Goal: Transaction & Acquisition: Purchase product/service

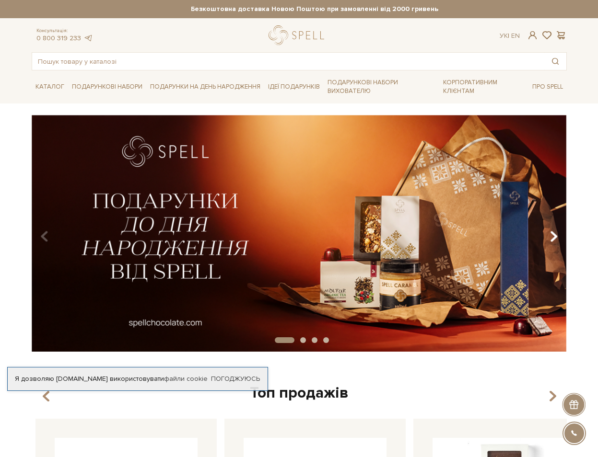
click at [557, 237] on icon "Carousel Navigation" at bounding box center [553, 237] width 8 height 16
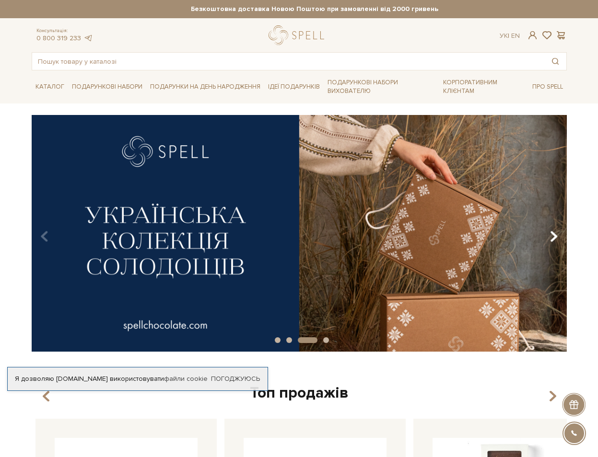
click at [557, 235] on icon "Carousel Navigation" at bounding box center [553, 237] width 8 height 16
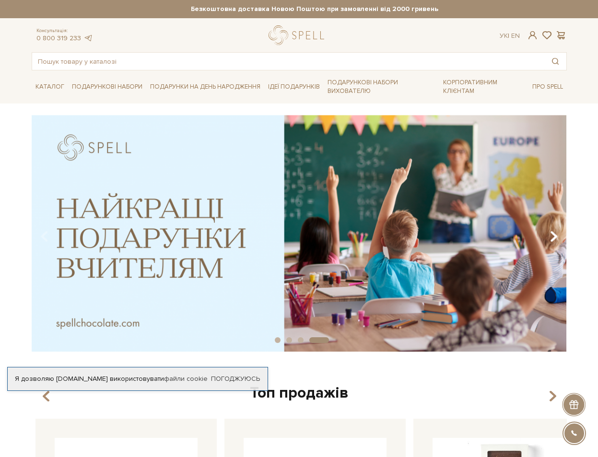
click at [557, 235] on icon "Carousel Navigation" at bounding box center [553, 237] width 8 height 16
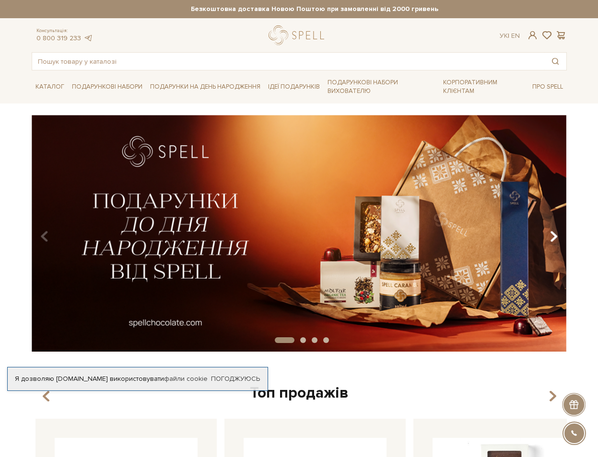
click at [557, 234] on icon "Carousel Navigation" at bounding box center [553, 237] width 8 height 16
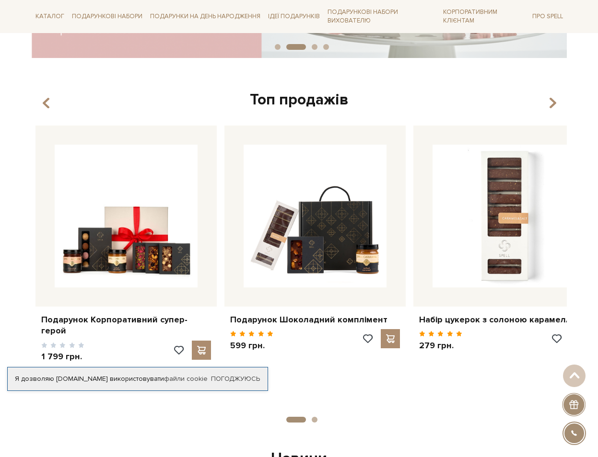
scroll to position [587, 0]
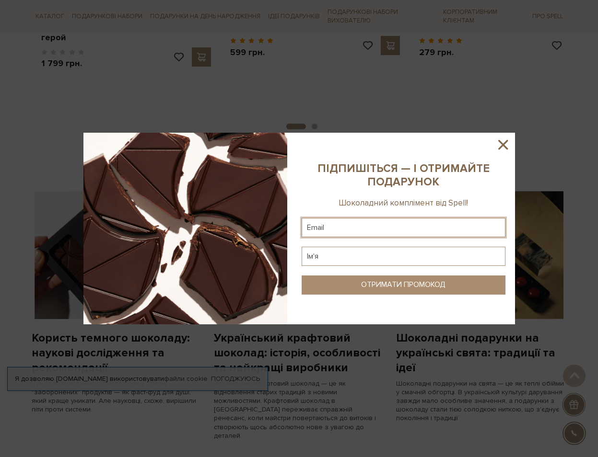
click at [368, 227] on input "text" at bounding box center [404, 227] width 204 height 19
type input "kateryna_koval@ukr.net"
click at [326, 259] on input "text" at bounding box center [404, 256] width 204 height 19
click at [325, 259] on input "text" at bounding box center [404, 256] width 204 height 19
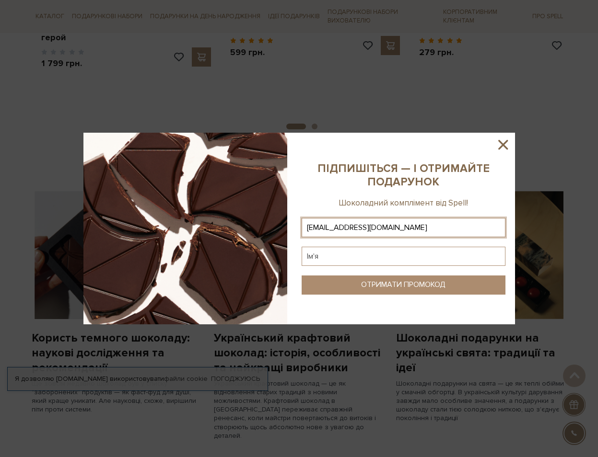
click at [325, 259] on input "text" at bounding box center [404, 256] width 204 height 19
type input "Катерина"
click at [374, 292] on button "ОТРИМАТИ ПРОМОКОД" at bounding box center [404, 285] width 204 height 19
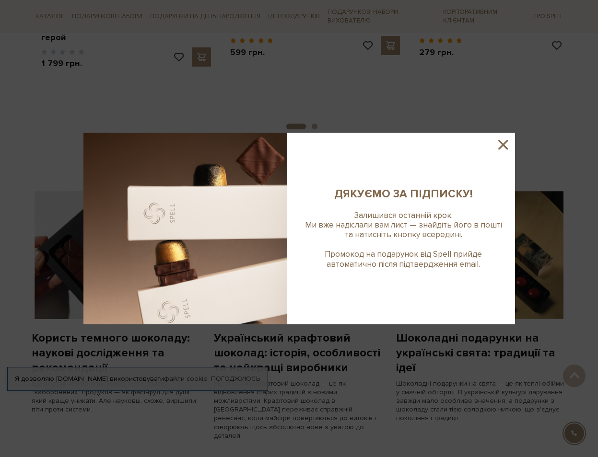
click at [341, 361] on div at bounding box center [299, 228] width 598 height 457
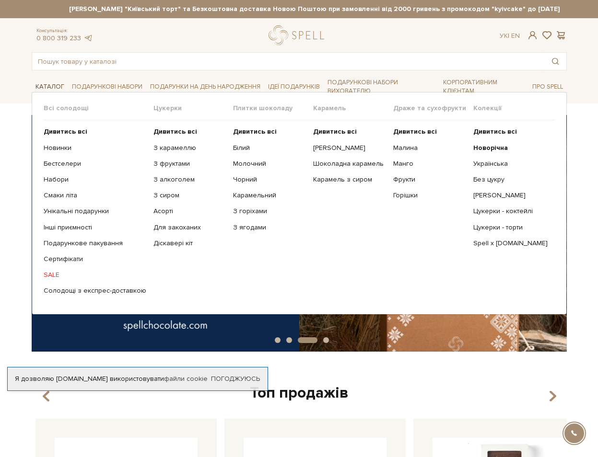
click at [32, 80] on link "Каталог" at bounding box center [50, 87] width 36 height 15
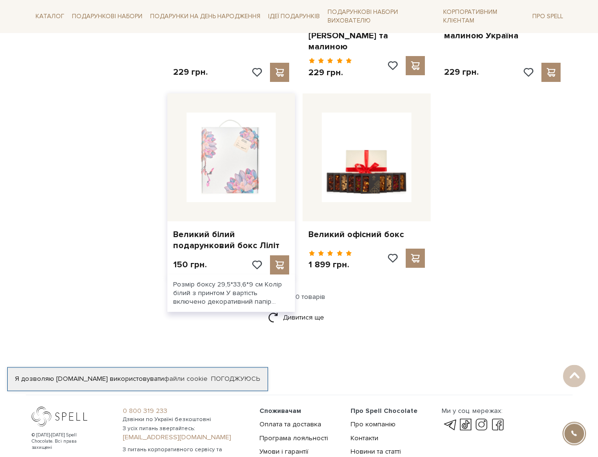
scroll to position [1125, 0]
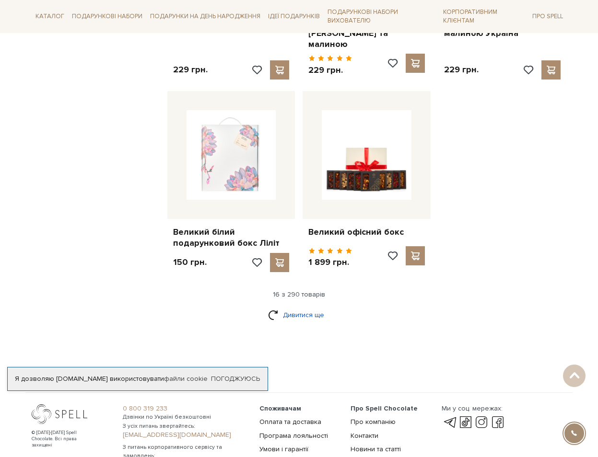
click at [291, 319] on link "Дивитися ще" at bounding box center [299, 315] width 62 height 17
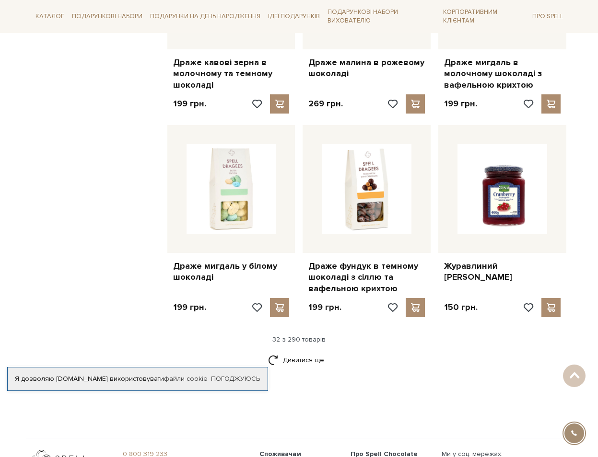
scroll to position [2240, 0]
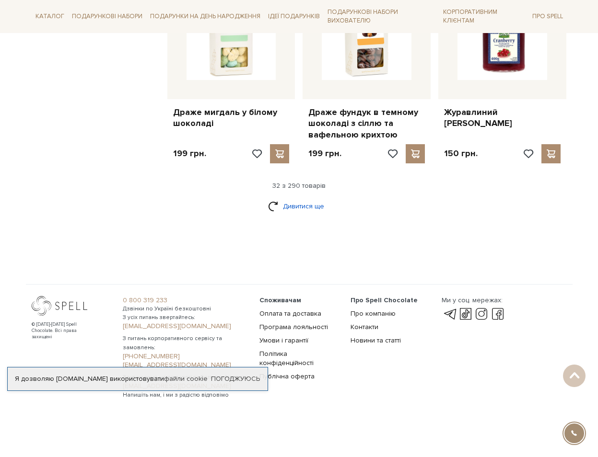
click at [284, 215] on link "Дивитися ще" at bounding box center [299, 206] width 62 height 17
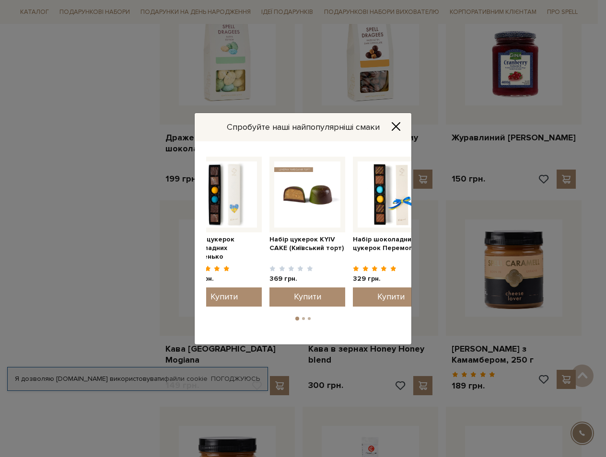
drag, startPoint x: 386, startPoint y: 202, endPoint x: 243, endPoint y: 194, distance: 143.6
click at [274, 194] on img at bounding box center [307, 195] width 66 height 66
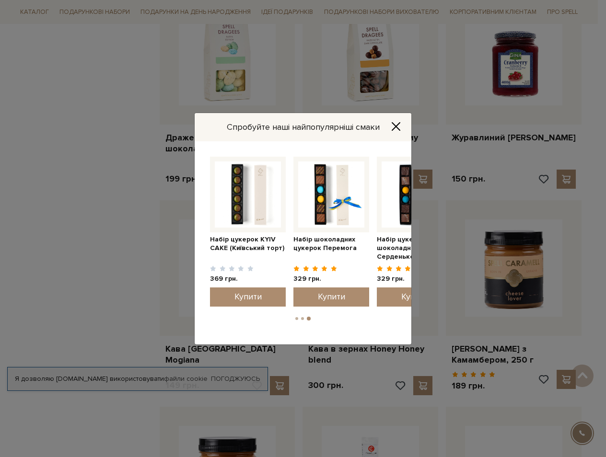
drag, startPoint x: 358, startPoint y: 201, endPoint x: 126, endPoint y: 194, distance: 232.1
click at [127, 195] on div "Спробуйте наші найпопулярніші смаки Набір цукерок шоколадних Серденько 329 грн." at bounding box center [303, 228] width 606 height 457
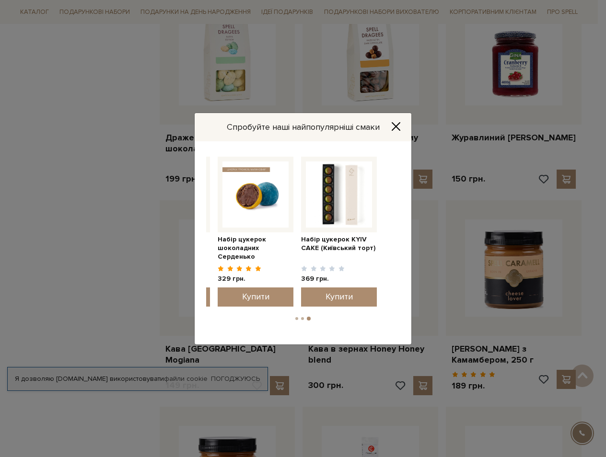
drag, startPoint x: 392, startPoint y: 198, endPoint x: 232, endPoint y: 192, distance: 159.3
click at [232, 192] on img at bounding box center [255, 195] width 66 height 66
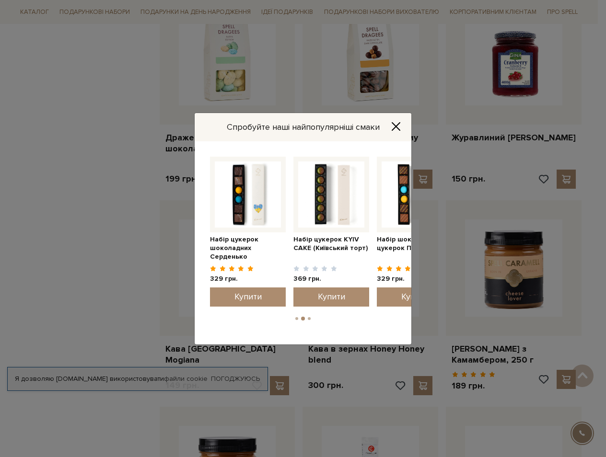
drag, startPoint x: 334, startPoint y: 209, endPoint x: 197, endPoint y: 202, distance: 136.8
click at [197, 202] on div "Набір цукерок шоколадних Серденько 329 грн. Купити 1" at bounding box center [303, 242] width 217 height 203
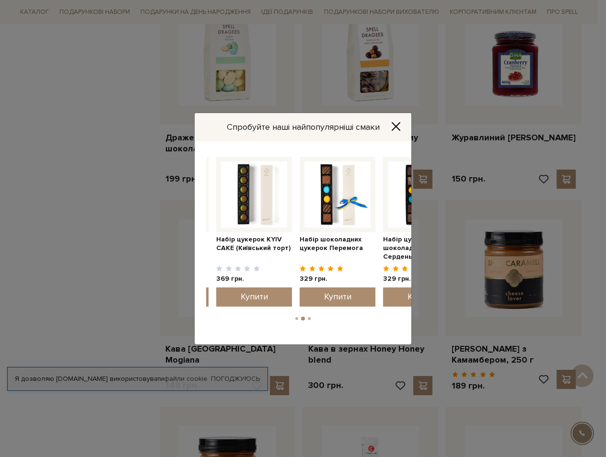
drag, startPoint x: 343, startPoint y: 205, endPoint x: 278, endPoint y: 204, distance: 64.2
click at [273, 203] on img at bounding box center [254, 195] width 66 height 66
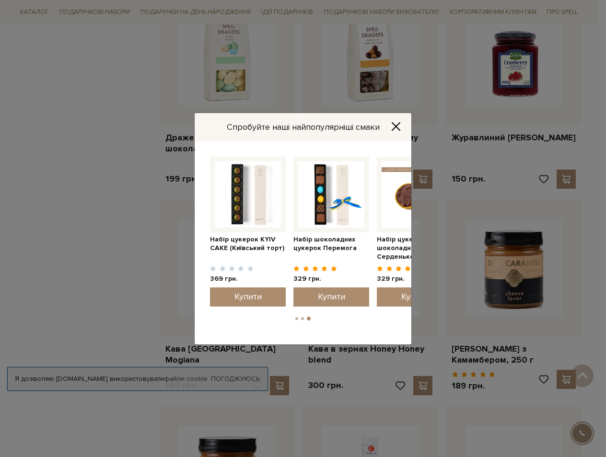
drag, startPoint x: 385, startPoint y: 212, endPoint x: 278, endPoint y: 210, distance: 107.4
click at [382, 210] on img at bounding box center [415, 195] width 66 height 66
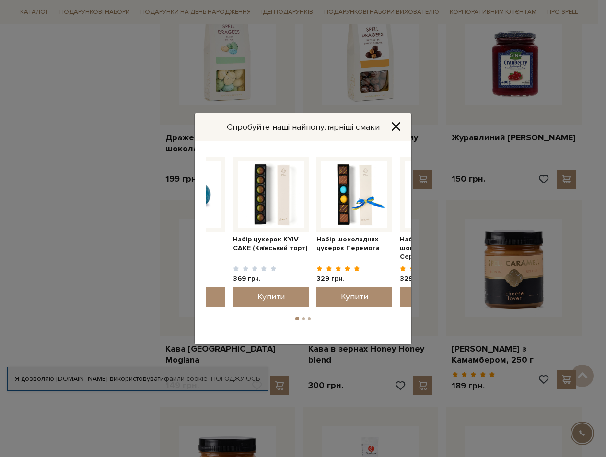
drag, startPoint x: 350, startPoint y: 213, endPoint x: 210, endPoint y: 221, distance: 140.2
click at [192, 211] on div "Спробуйте наші найпопулярніші смаки Набір цукерок шоколадних Серденько 329 грн." at bounding box center [303, 228] width 606 height 457
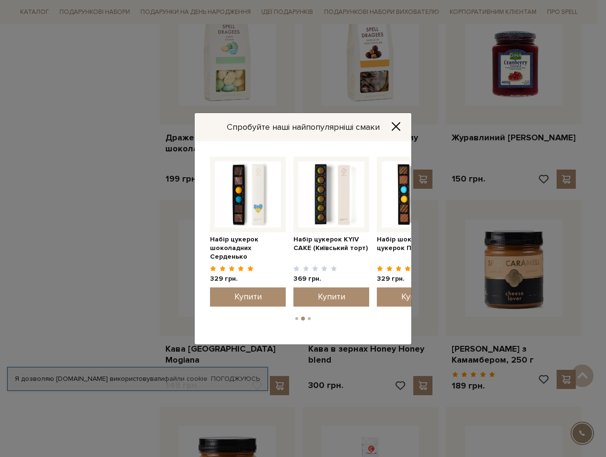
click at [311, 318] on li "3" at bounding box center [309, 318] width 6 height 3
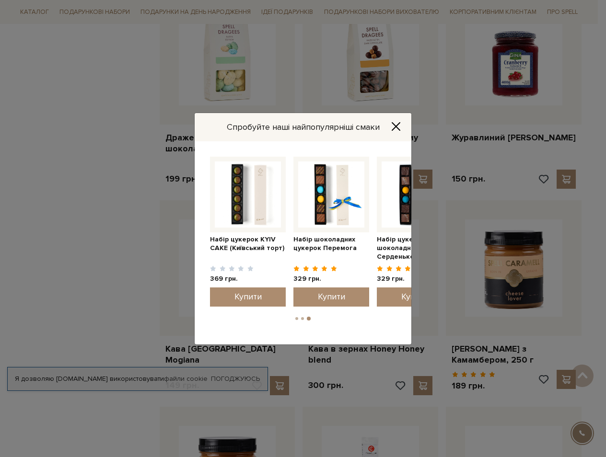
click at [309, 319] on button "3" at bounding box center [309, 319] width 4 height 4
click at [290, 317] on ul "1 2 3" at bounding box center [303, 317] width 194 height 9
click at [402, 128] on button "Close" at bounding box center [395, 126] width 15 height 11
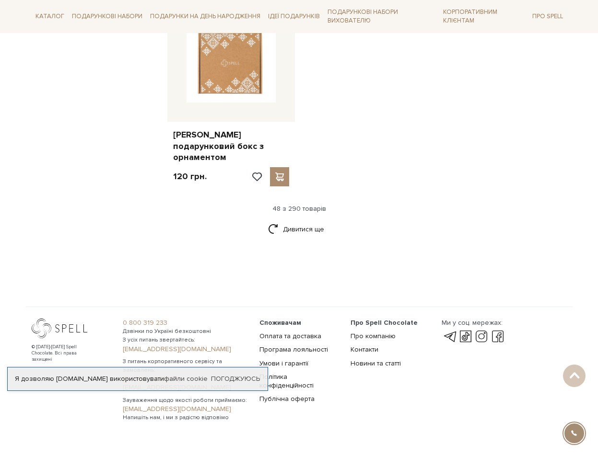
scroll to position [3169, 0]
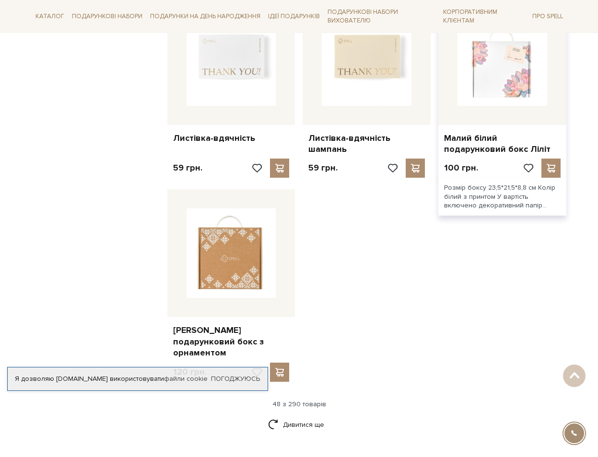
click at [532, 106] on img at bounding box center [502, 61] width 90 height 90
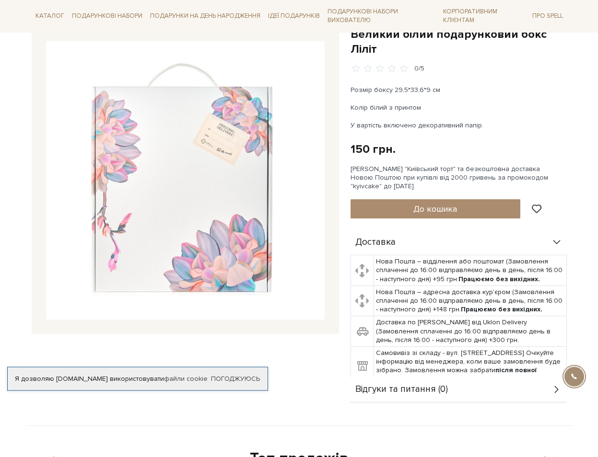
scroll to position [147, 0]
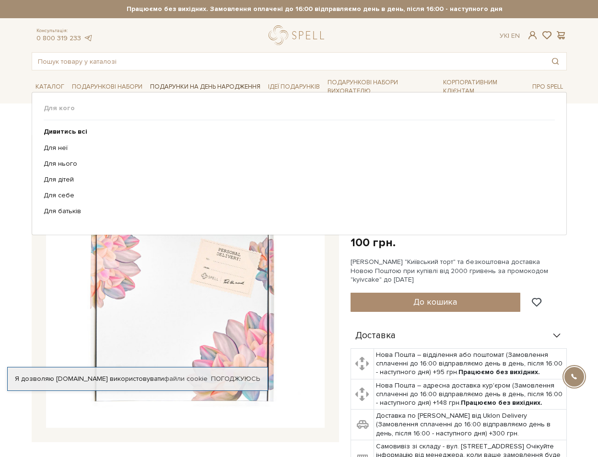
click at [162, 87] on link "Подарунки на День народження" at bounding box center [205, 87] width 118 height 15
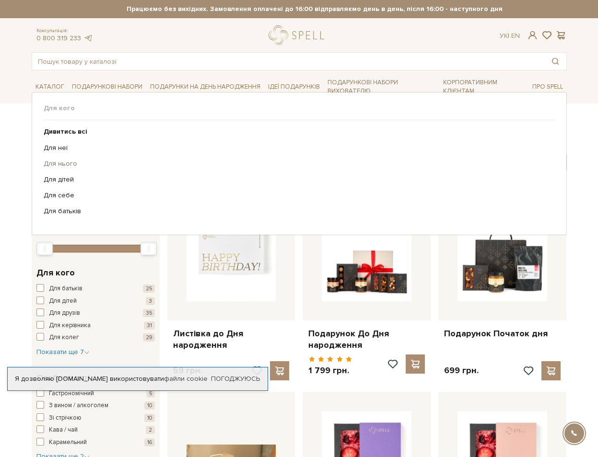
click at [47, 167] on link "Для нього" at bounding box center [296, 164] width 504 height 9
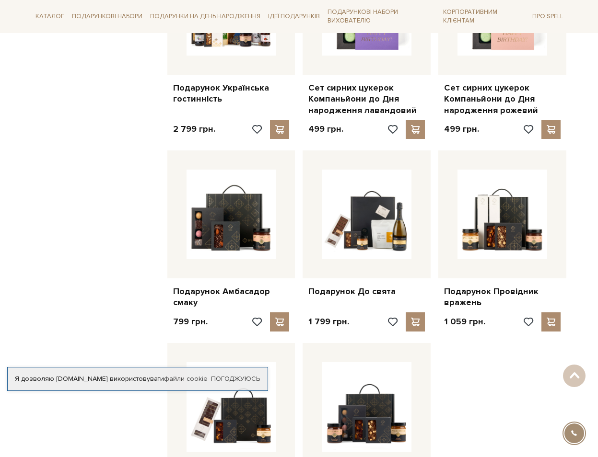
scroll to position [1173, 0]
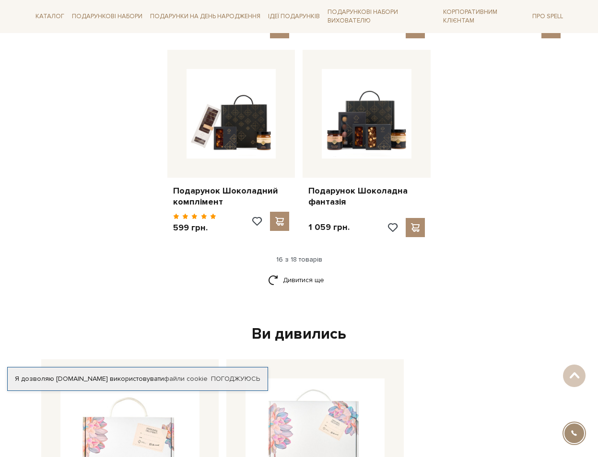
click at [323, 300] on div "Дивитися ще" at bounding box center [299, 286] width 543 height 28
click at [317, 289] on link "Дивитися ще" at bounding box center [299, 280] width 62 height 17
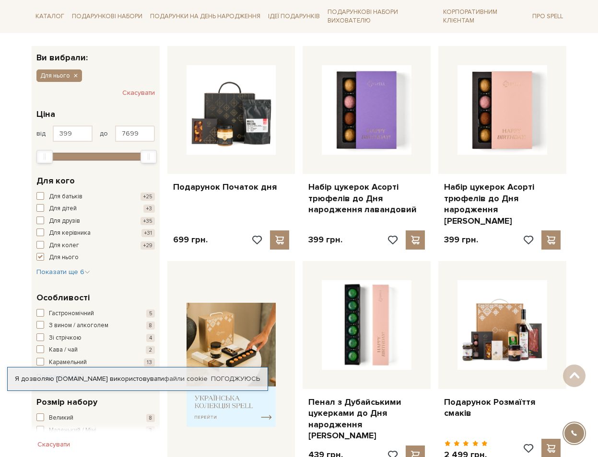
scroll to position [0, 0]
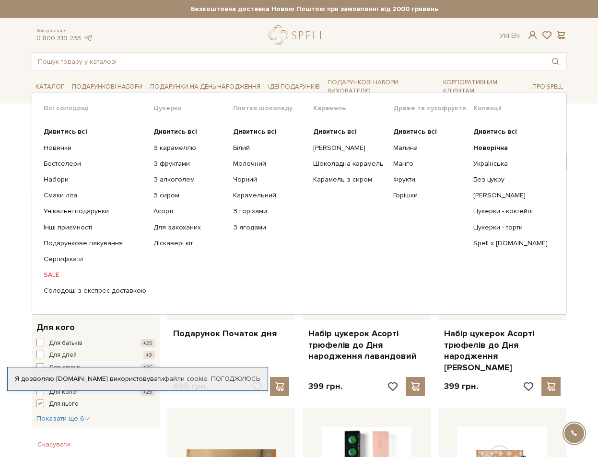
click at [44, 275] on link "SALE" at bounding box center [95, 275] width 103 height 9
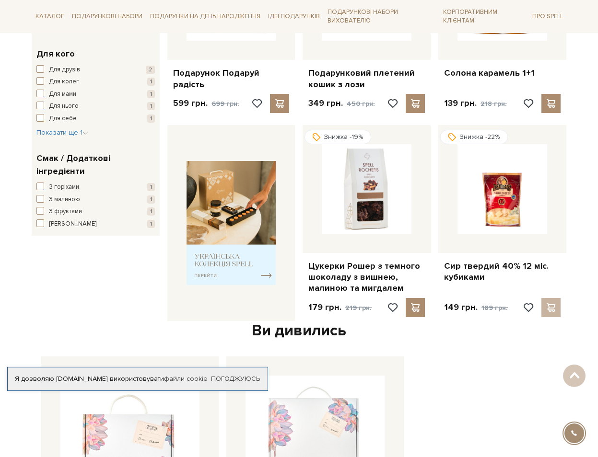
scroll to position [244, 0]
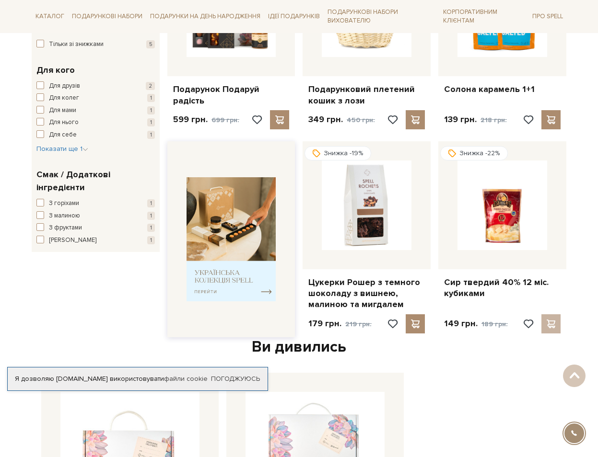
click at [235, 270] on img at bounding box center [231, 239] width 90 height 124
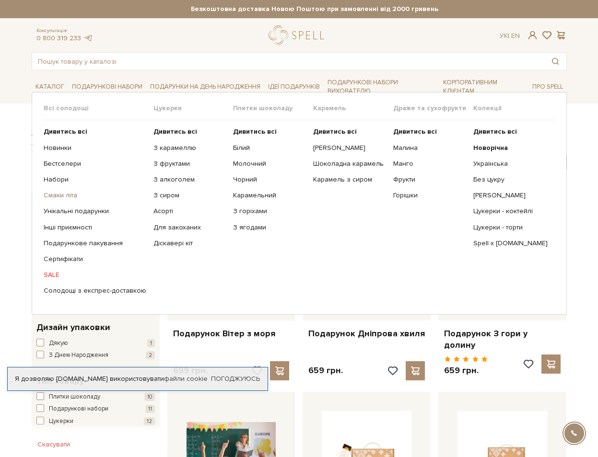
click at [46, 197] on link "Смаки літа" at bounding box center [95, 195] width 103 height 9
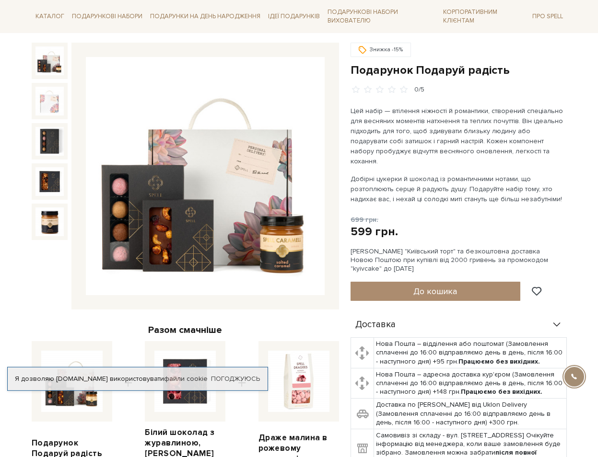
scroll to position [98, 0]
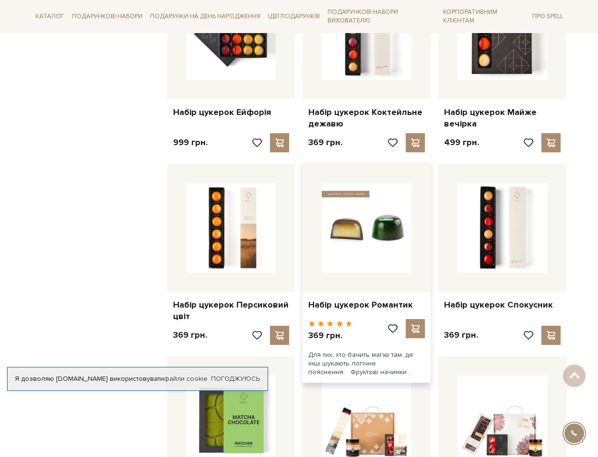
scroll to position [636, 0]
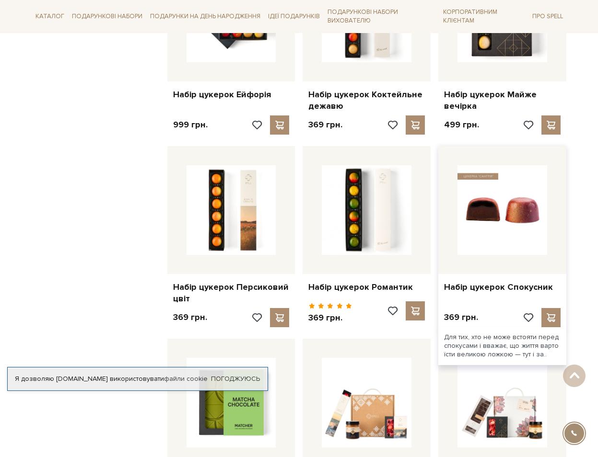
click at [493, 231] on img at bounding box center [502, 210] width 90 height 90
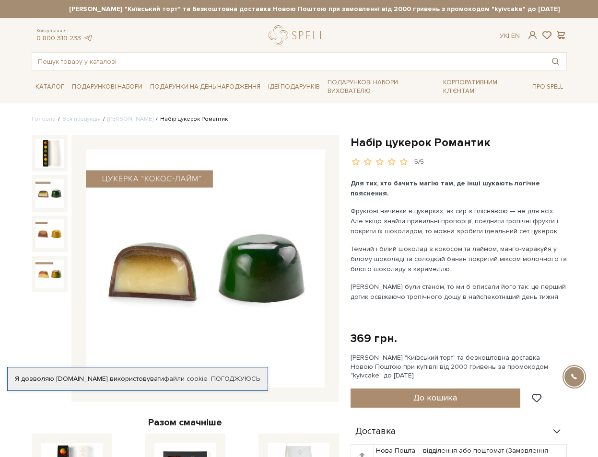
click at [36, 146] on img at bounding box center [49, 153] width 29 height 29
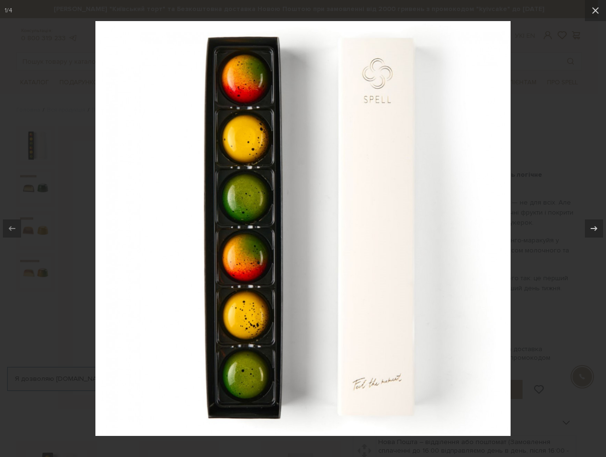
click at [36, 146] on div at bounding box center [303, 228] width 606 height 457
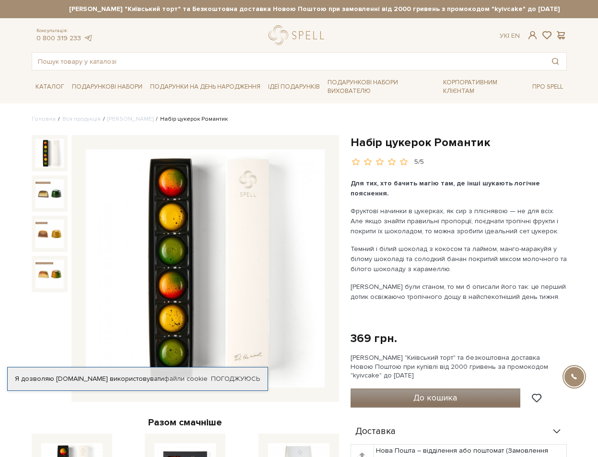
click at [413, 389] on button "До кошика" at bounding box center [435, 398] width 170 height 19
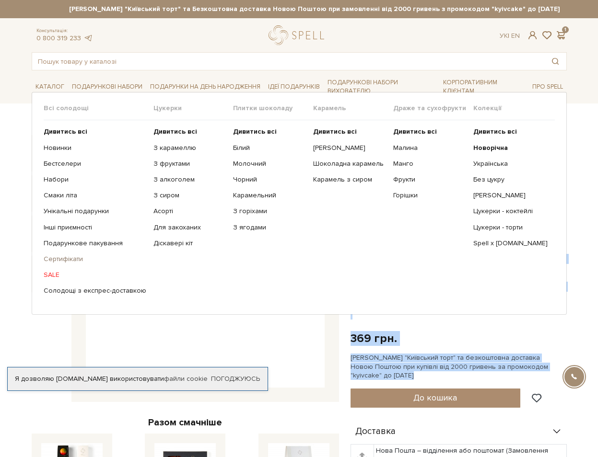
click at [57, 264] on link "Сертифікати" at bounding box center [95, 259] width 103 height 9
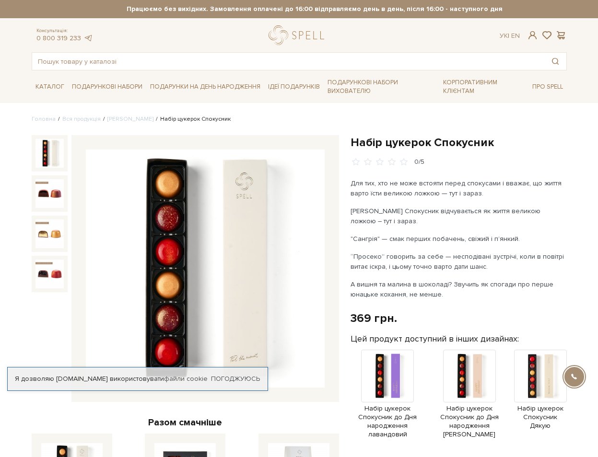
click at [35, 179] on img at bounding box center [49, 193] width 29 height 29
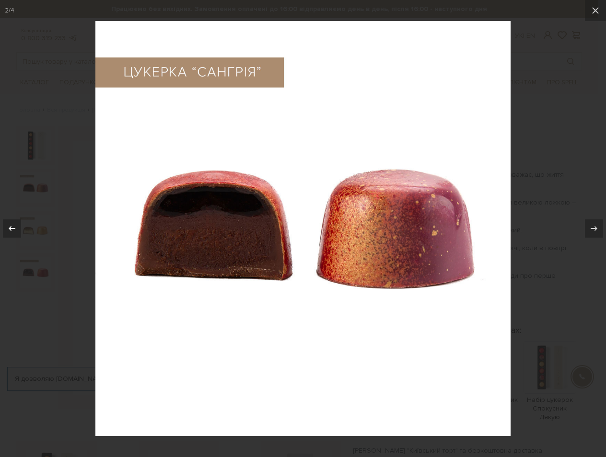
click at [20, 232] on div at bounding box center [12, 229] width 18 height 18
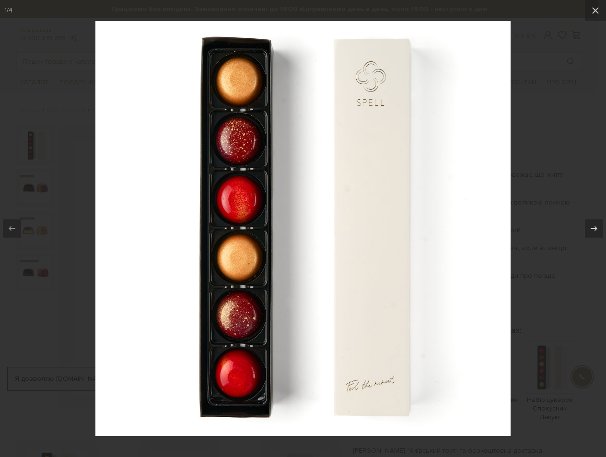
click at [48, 235] on div at bounding box center [303, 228] width 606 height 457
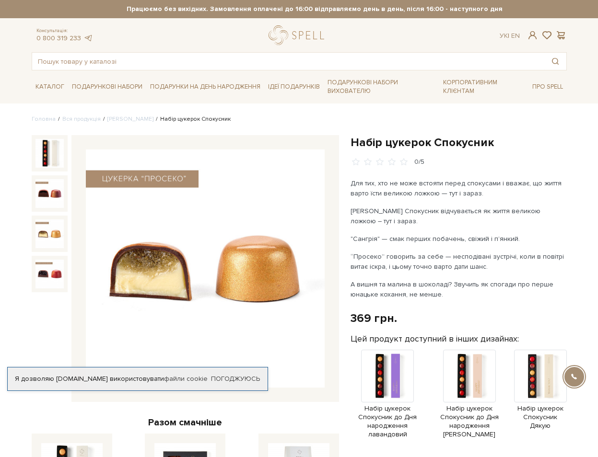
click at [45, 234] on img at bounding box center [49, 234] width 29 height 29
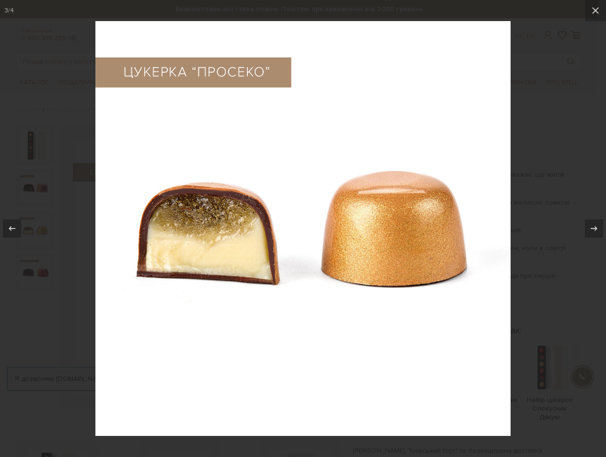
click at [45, 234] on div at bounding box center [303, 228] width 606 height 457
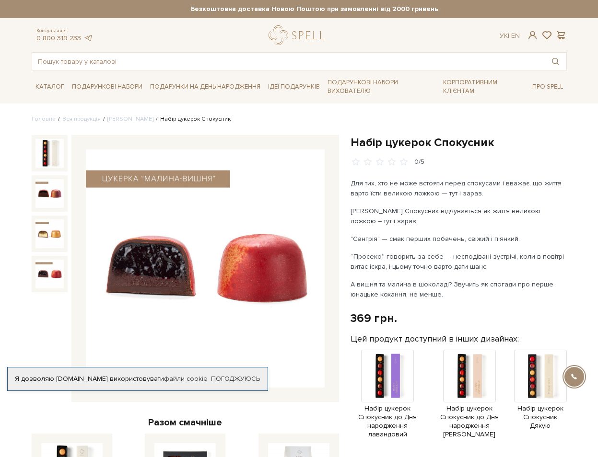
click at [41, 271] on img at bounding box center [49, 274] width 29 height 29
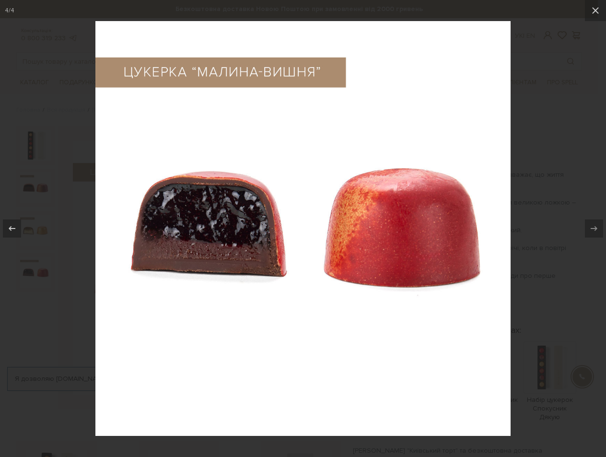
click at [63, 244] on div at bounding box center [303, 228] width 606 height 457
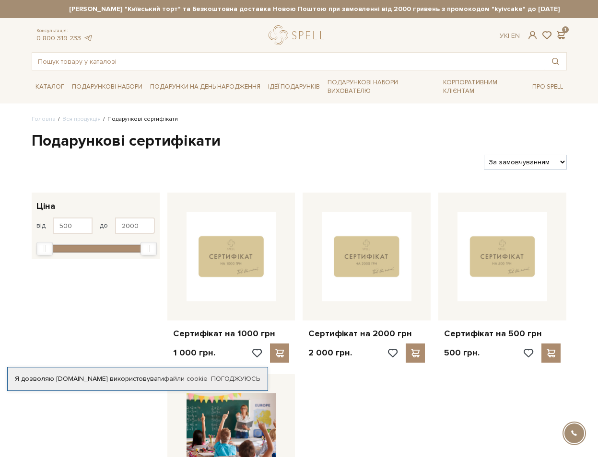
click at [572, 35] on div "Ук | En | 1" at bounding box center [533, 35] width 78 height 9
click at [567, 35] on span at bounding box center [561, 35] width 12 height 10
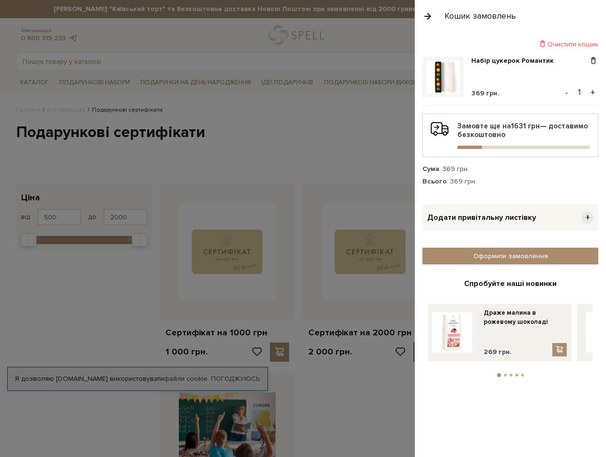
click at [592, 92] on button "+" at bounding box center [592, 92] width 11 height 14
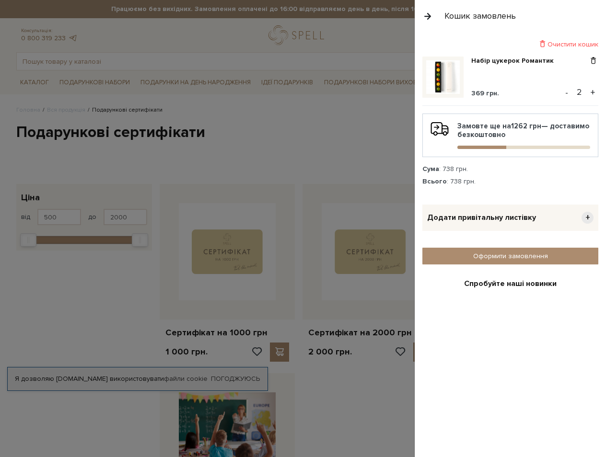
click at [563, 93] on button "-" at bounding box center [567, 92] width 10 height 14
click at [499, 260] on link "Оформити замовлення" at bounding box center [510, 256] width 176 height 17
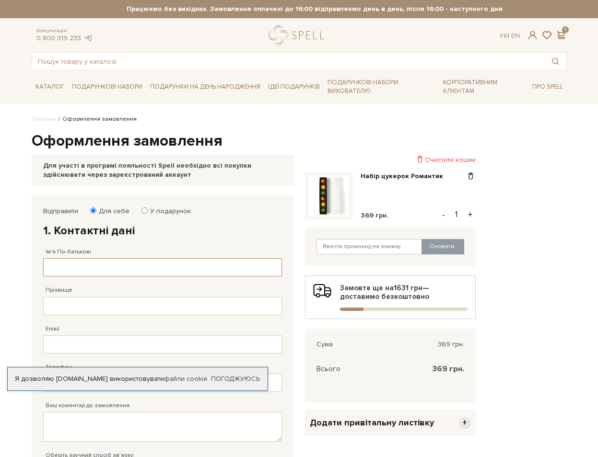
click at [154, 260] on input "Ім'я По-батькові" at bounding box center [162, 267] width 239 height 18
click at [153, 260] on input "Ім'я По-батькові" at bounding box center [162, 267] width 239 height 18
type input "Катерина Володимирівна"
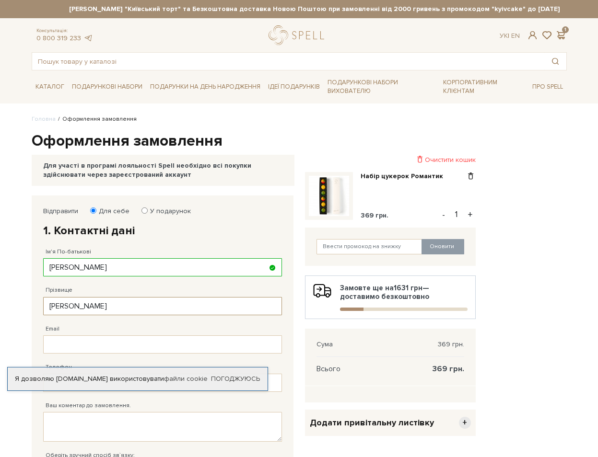
type input "Коваль"
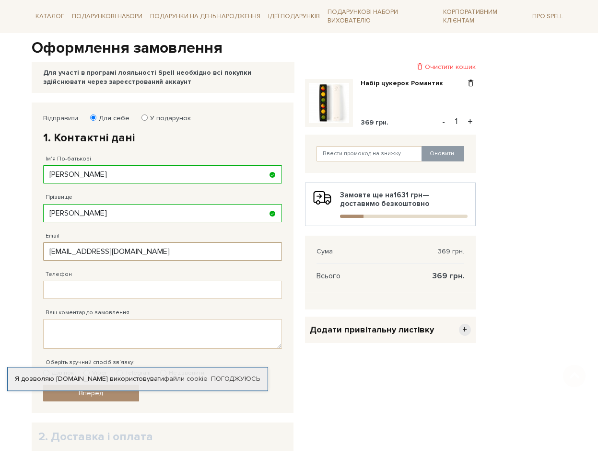
scroll to position [98, 0]
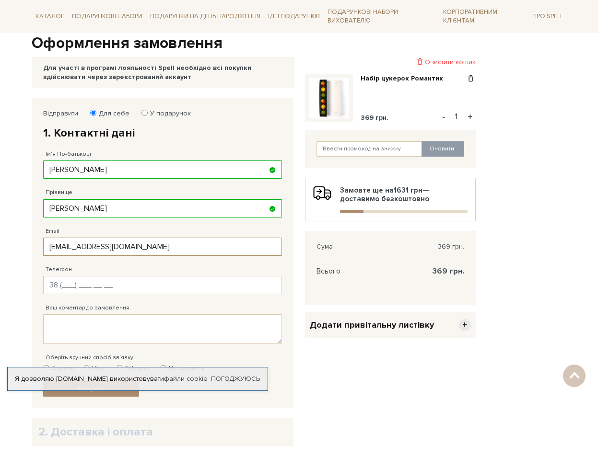
type input "kateryna_koval@ukr.net"
click at [127, 279] on input "Телефон" at bounding box center [162, 285] width 239 height 18
type input "38 (674) 796 83 7_"
drag, startPoint x: 114, startPoint y: 345, endPoint x: 113, endPoint y: 336, distance: 8.3
click at [114, 344] on div "Оберіть зручний спосіб зв`язку: Дзвінок Viber Telegram Не дзвонити" at bounding box center [162, 358] width 239 height 29
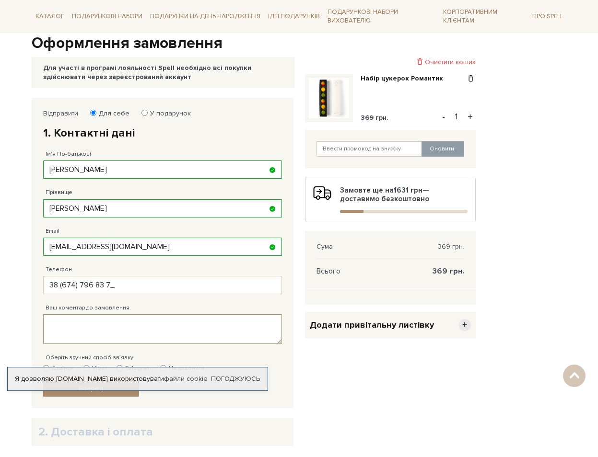
click at [112, 325] on textarea "Ваш коментар до замовлення." at bounding box center [162, 329] width 239 height 30
click at [98, 276] on input "38 (674) 796 83 7_" at bounding box center [162, 285] width 239 height 18
type input "38 (067) 479 68 37"
click at [71, 324] on textarea "Ваш коментар до замовлення." at bounding box center [162, 329] width 239 height 30
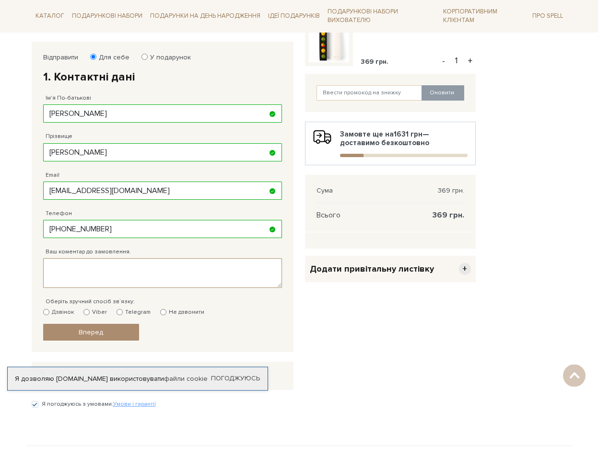
scroll to position [196, 0]
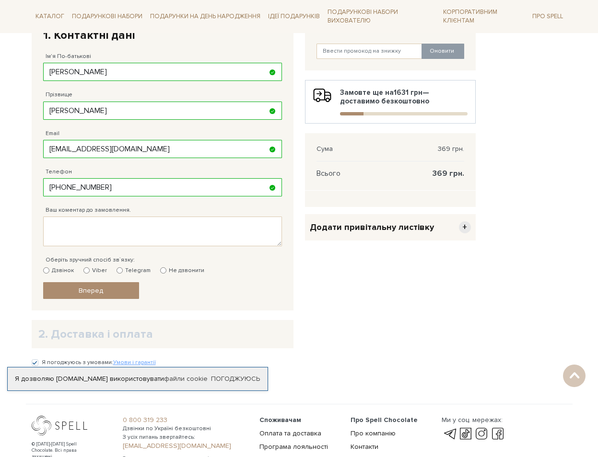
click at [116, 267] on label "Telegram" at bounding box center [133, 271] width 34 height 9
click at [116, 267] on input "Telegram" at bounding box center [119, 270] width 6 height 6
radio input "true"
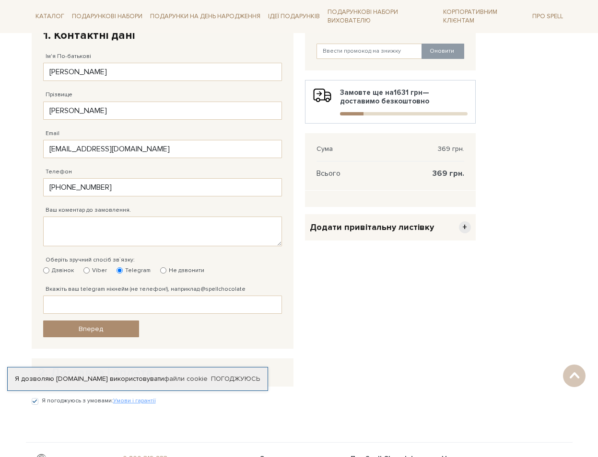
click at [83, 267] on input "Viber" at bounding box center [86, 270] width 6 height 6
radio input "true"
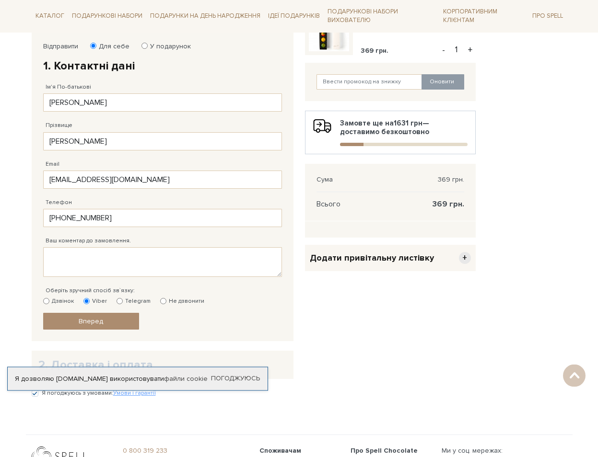
scroll to position [147, 0]
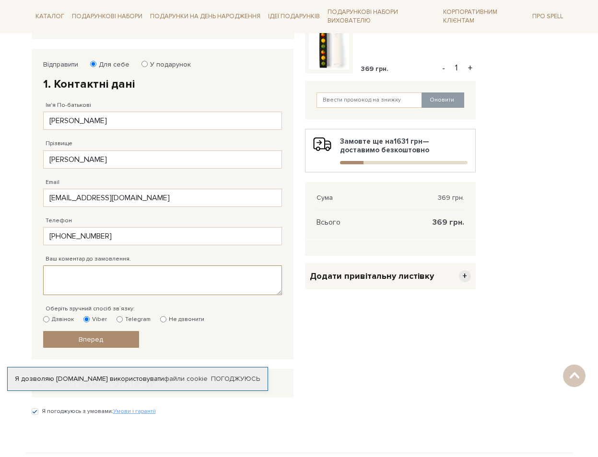
click at [90, 269] on textarea "Ваш коментар до замовлення." at bounding box center [162, 281] width 239 height 30
type textarea "Дякую, що ви є )"
click at [76, 336] on link "Вперед" at bounding box center [91, 339] width 96 height 17
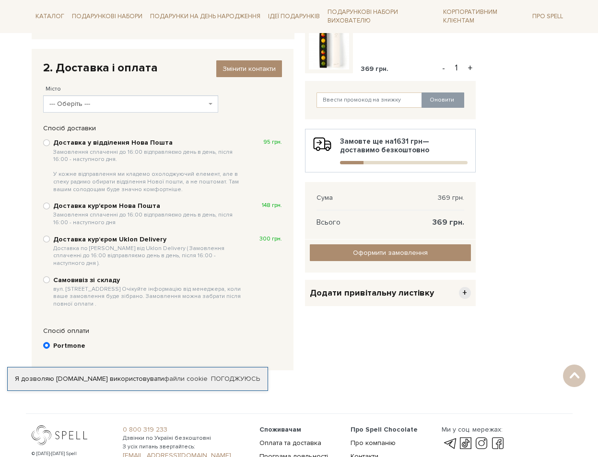
scroll to position [187, 0]
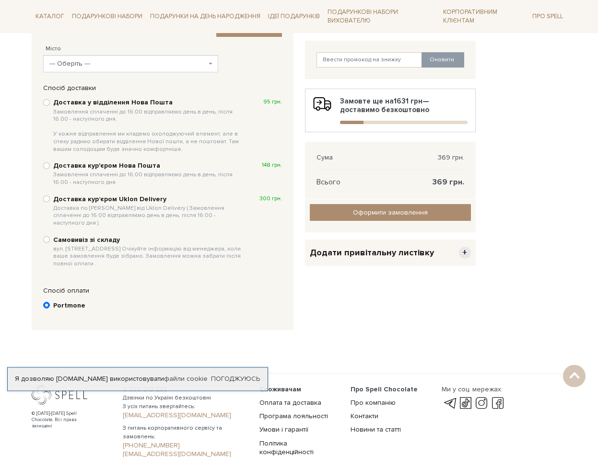
click at [112, 59] on span "--- Оберіть ---" at bounding box center [127, 64] width 157 height 10
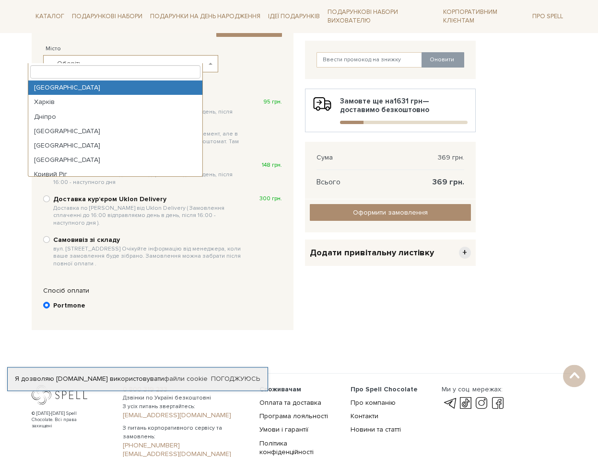
select select "Київ"
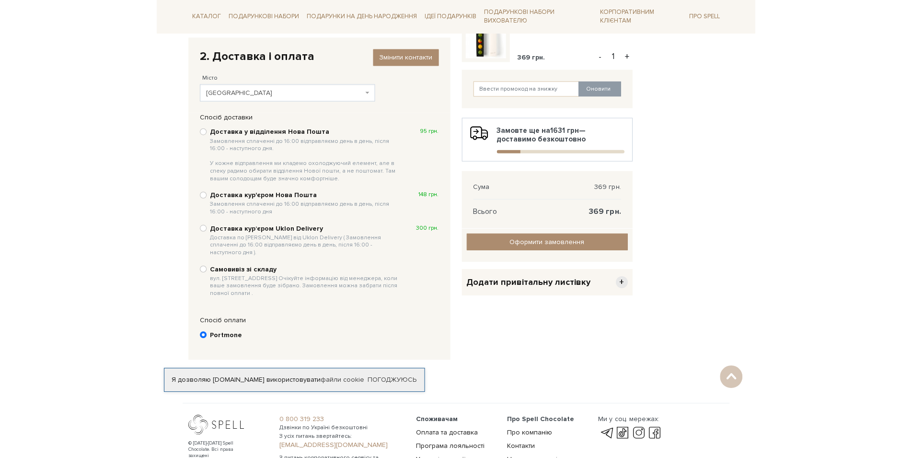
scroll to position [196, 0]
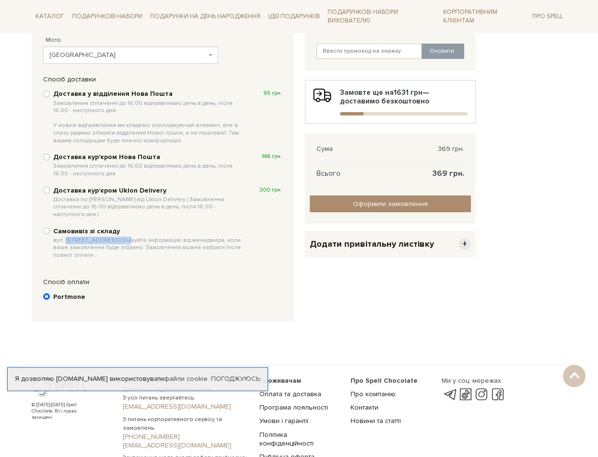
drag, startPoint x: 49, startPoint y: 222, endPoint x: 106, endPoint y: 225, distance: 56.6
click at [106, 237] on span "вул. Велика Кільцева, 4-А. Очікуйте інформацію від менеджера, коли ваше замовле…" at bounding box center [148, 248] width 190 height 23
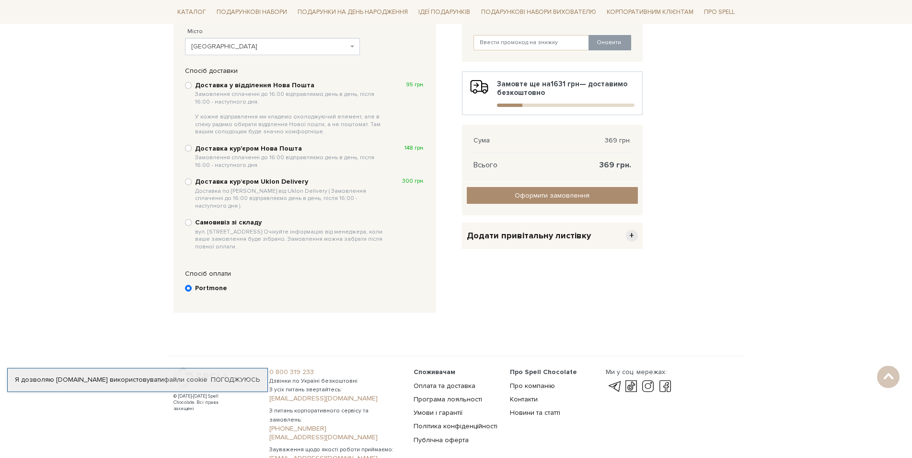
click at [233, 218] on b "Самовивіз зі складу вул. Велика Кільцева, 4-А. Очікуйте інформацію від менеджер…" at bounding box center [290, 234] width 191 height 32
click at [192, 219] on input "Самовивіз зі складу вул. Велика Кільцева, 4-А. Очікуйте інформацію від менеджер…" at bounding box center [188, 222] width 7 height 7
radio input "true"
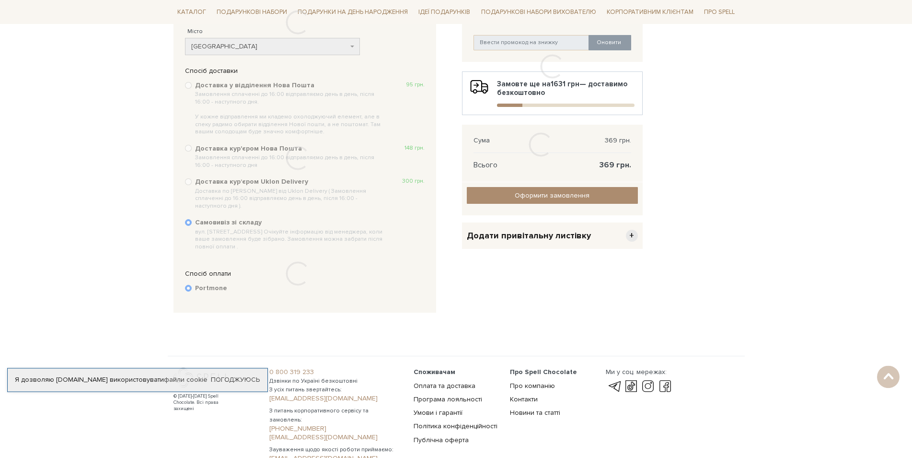
scroll to position [0, 0]
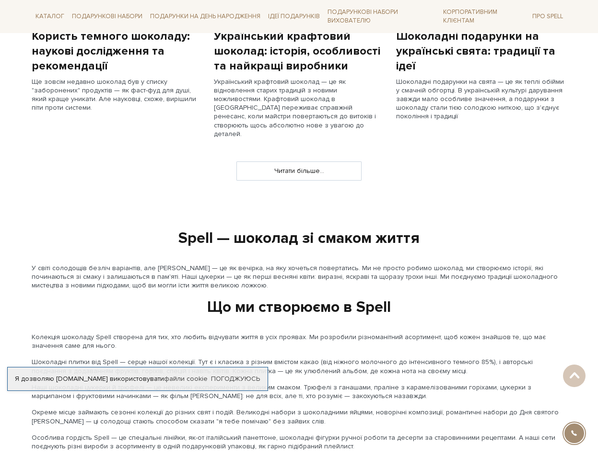
scroll to position [644, 0]
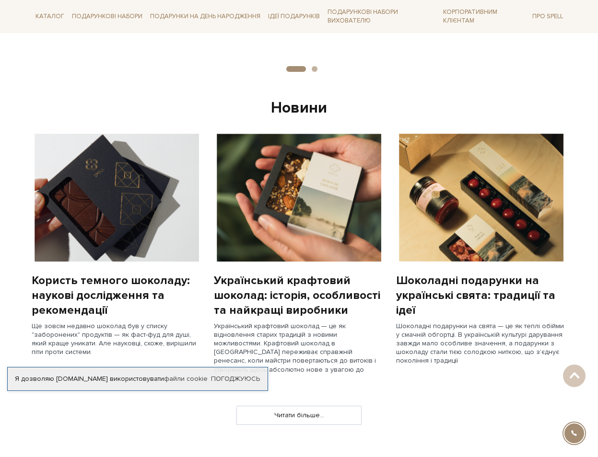
click at [463, 206] on img at bounding box center [481, 198] width 171 height 128
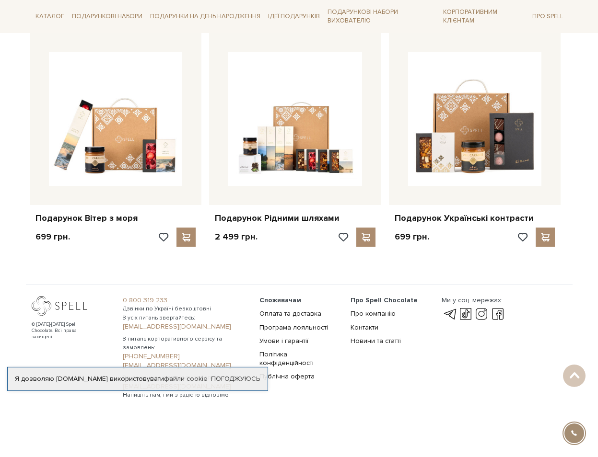
scroll to position [3890, 0]
click at [294, 332] on link "Програма лояльності" at bounding box center [293, 328] width 69 height 8
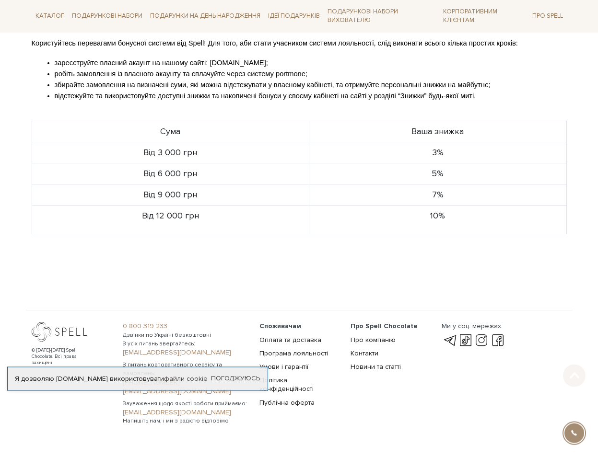
scroll to position [254, 0]
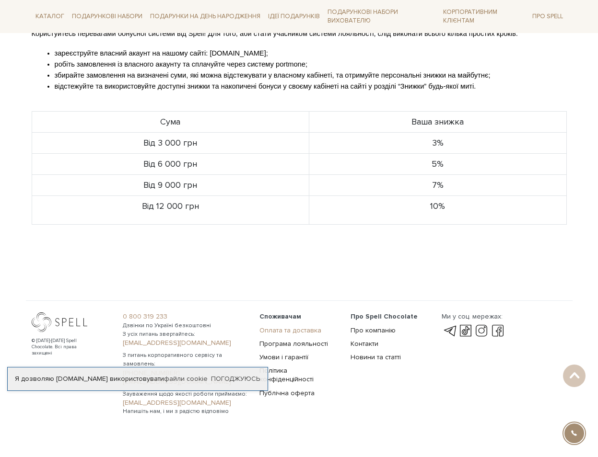
click at [281, 326] on link "Оплата та доставка" at bounding box center [290, 330] width 62 height 8
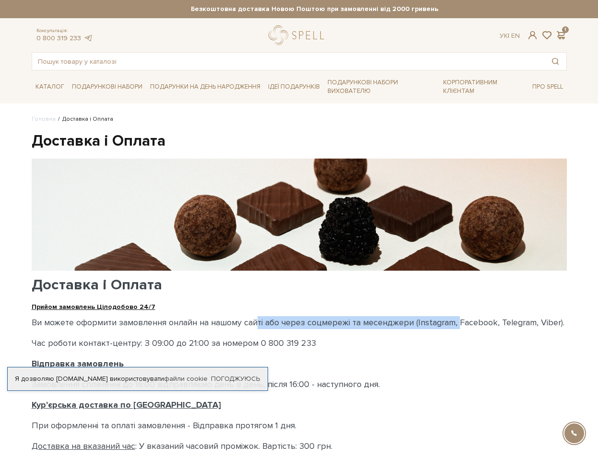
drag, startPoint x: 239, startPoint y: 316, endPoint x: 462, endPoint y: 319, distance: 222.9
click at [452, 316] on p "Ви можете оформити замовлення онлайн на нашому сайті або через соцмережі та мес…" at bounding box center [299, 322] width 535 height 13
click at [462, 319] on p "Ви можете оформити замовлення онлайн на нашому сайті або через соцмережі та мес…" at bounding box center [299, 322] width 535 height 13
